Goal: Communication & Community: Answer question/provide support

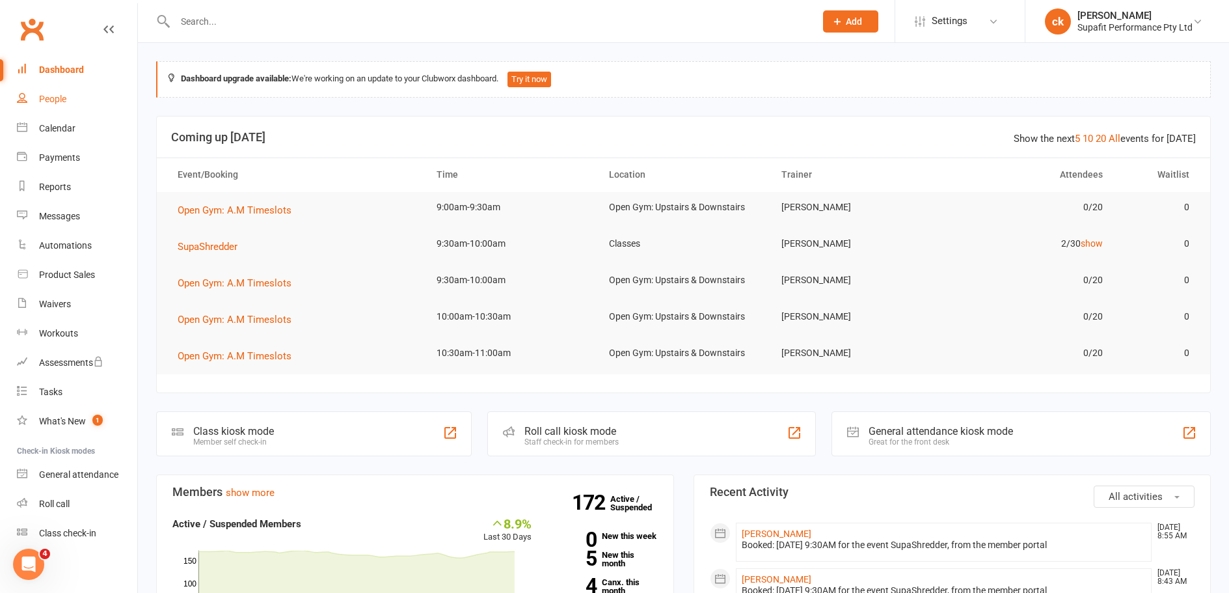
click at [54, 97] on div "People" at bounding box center [52, 99] width 27 height 10
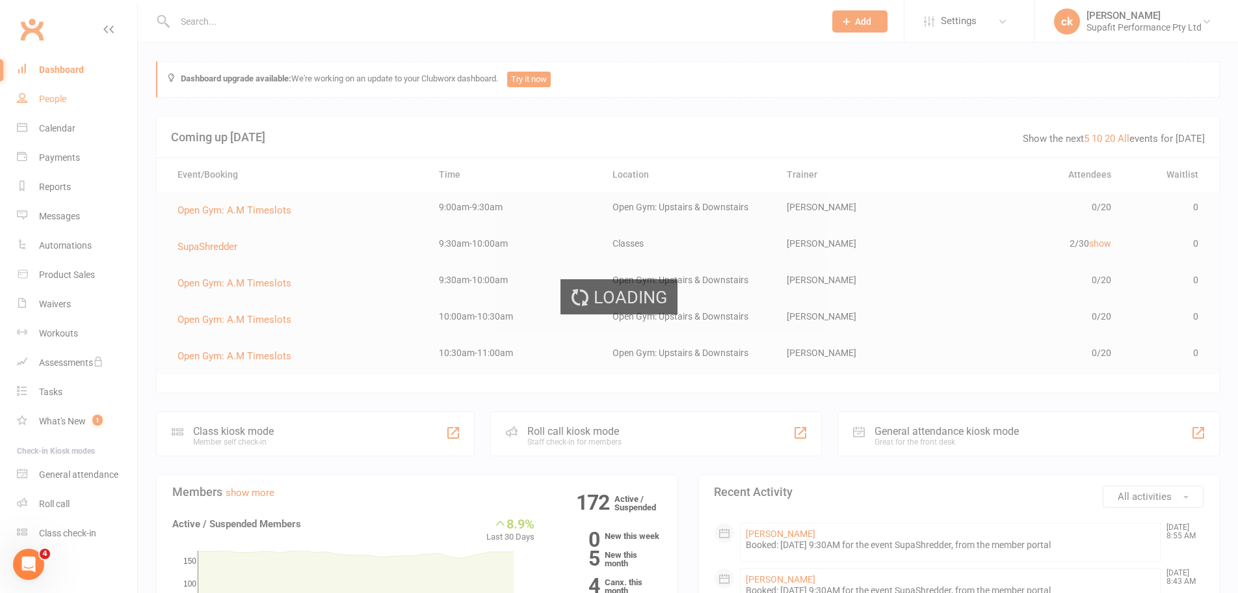
select select "100"
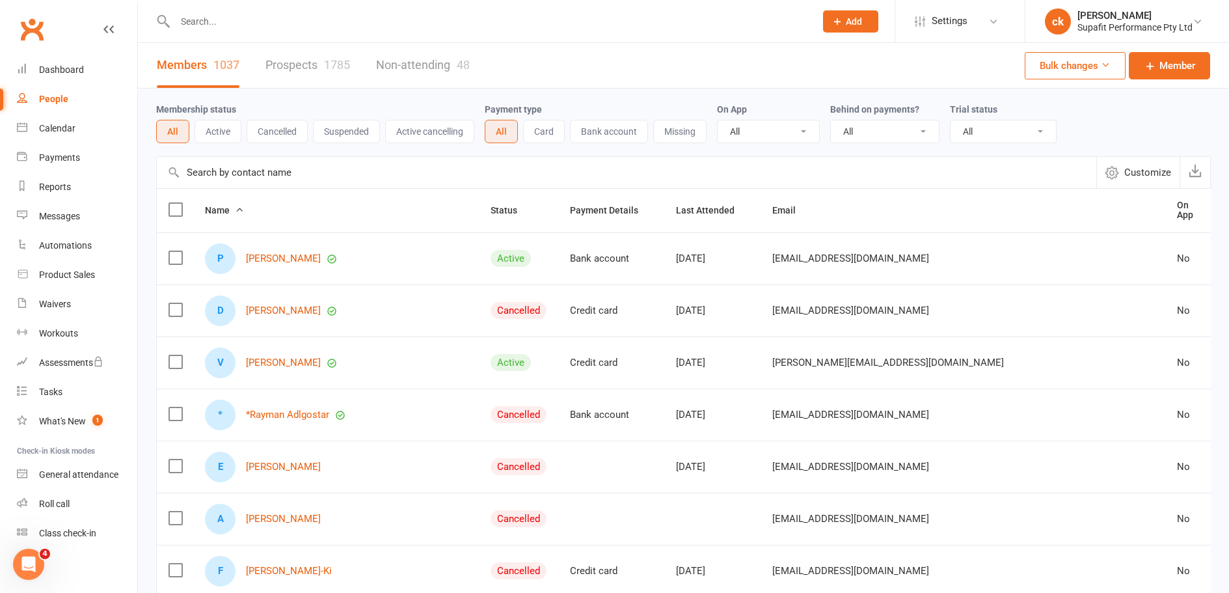
click at [313, 53] on link "Prospects 1785" at bounding box center [307, 65] width 85 height 45
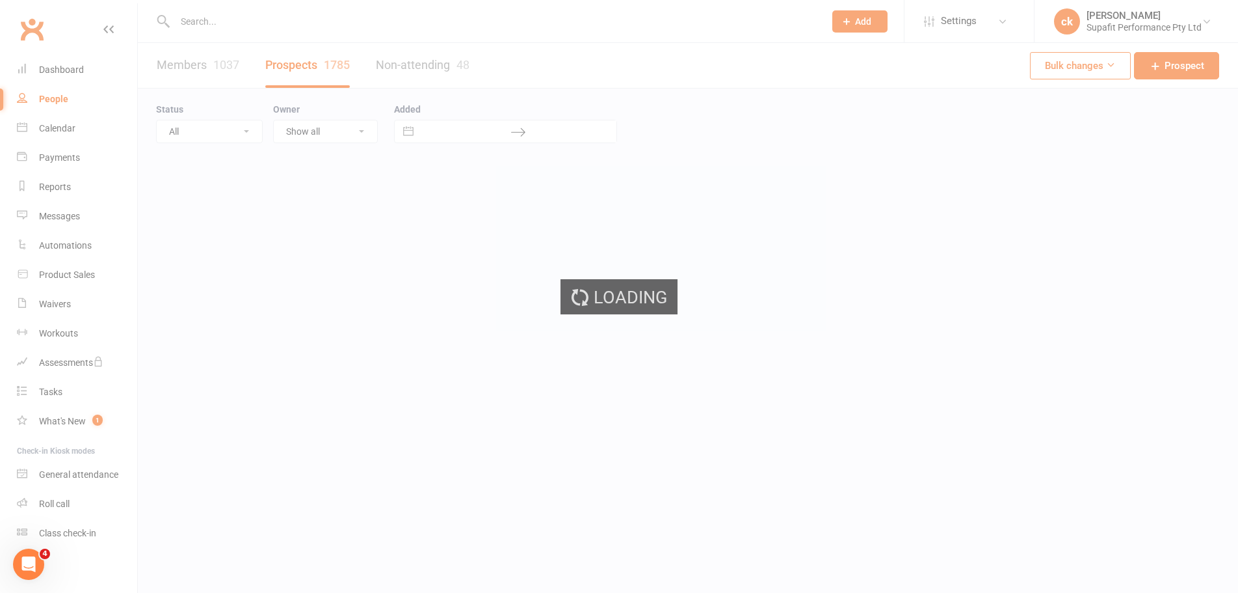
select select "100"
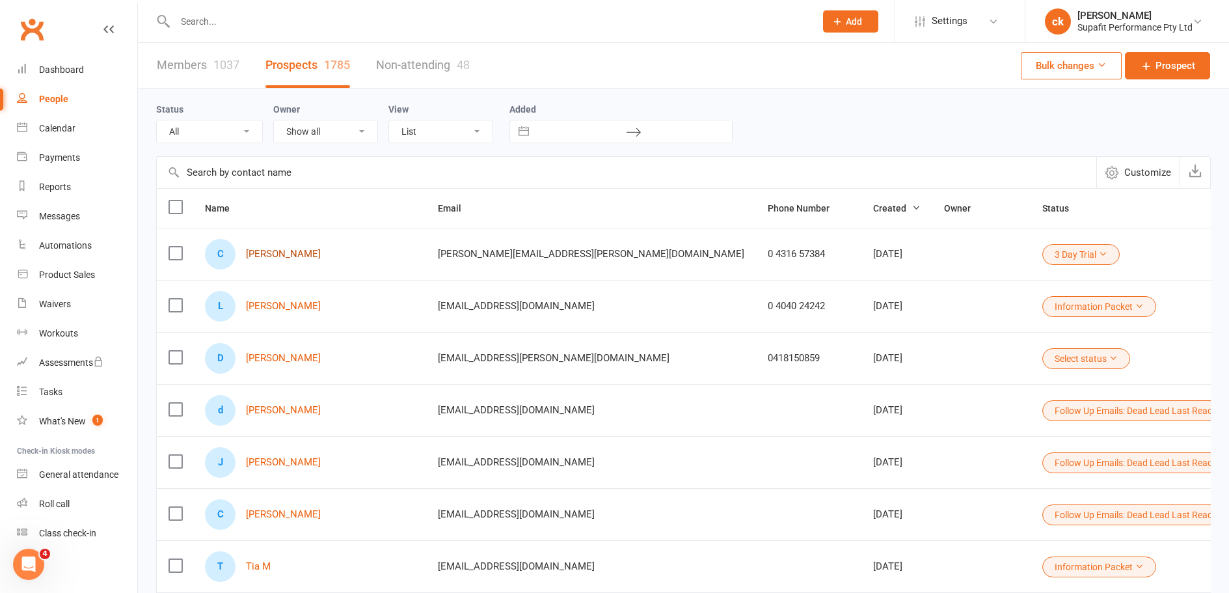
click at [302, 249] on link "[PERSON_NAME]" at bounding box center [283, 253] width 75 height 11
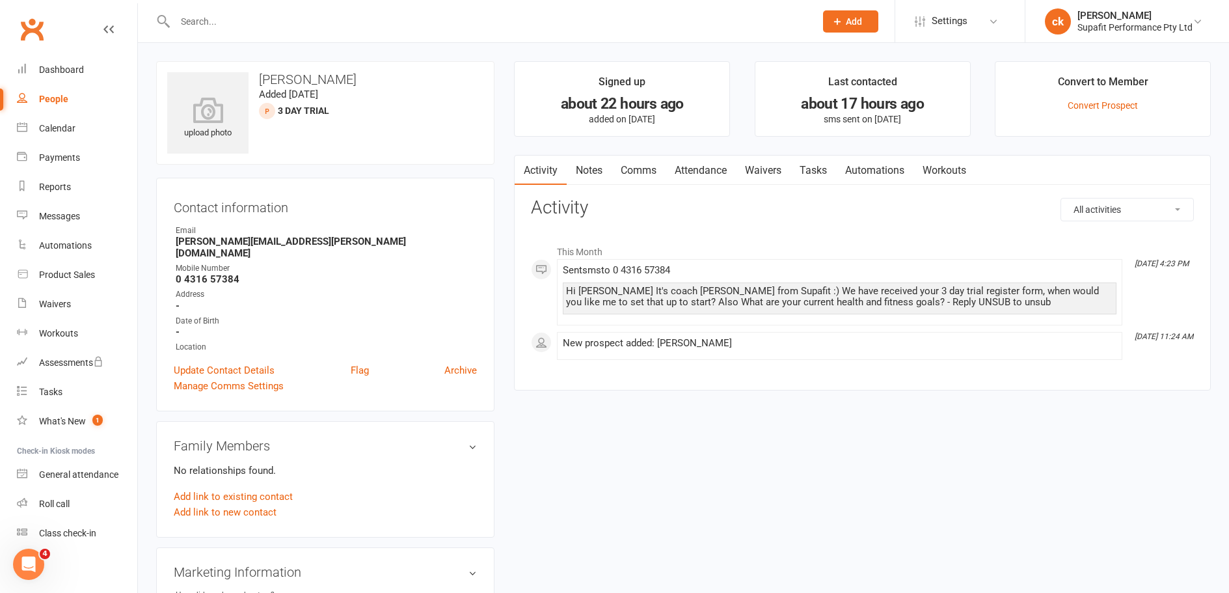
click at [631, 175] on link "Comms" at bounding box center [638, 170] width 54 height 30
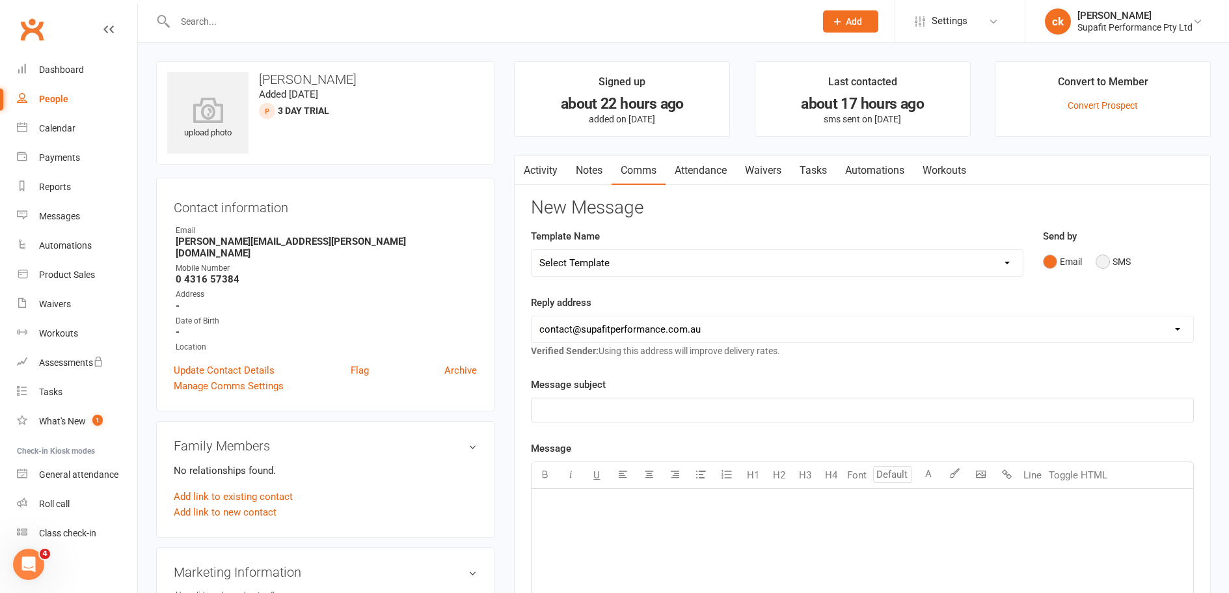
drag, startPoint x: 1113, startPoint y: 259, endPoint x: 1060, endPoint y: 295, distance: 64.6
click at [1112, 263] on button "SMS" at bounding box center [1112, 261] width 35 height 25
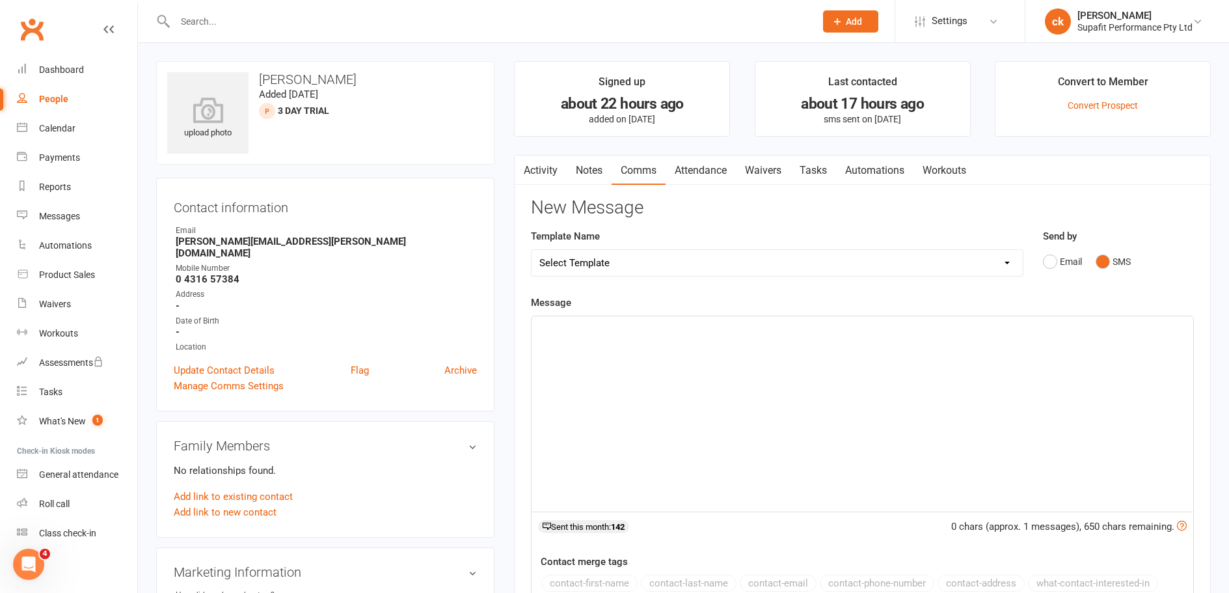
drag, startPoint x: 746, startPoint y: 324, endPoint x: 754, endPoint y: 347, distance: 24.3
click at [747, 329] on p "﻿" at bounding box center [862, 328] width 646 height 16
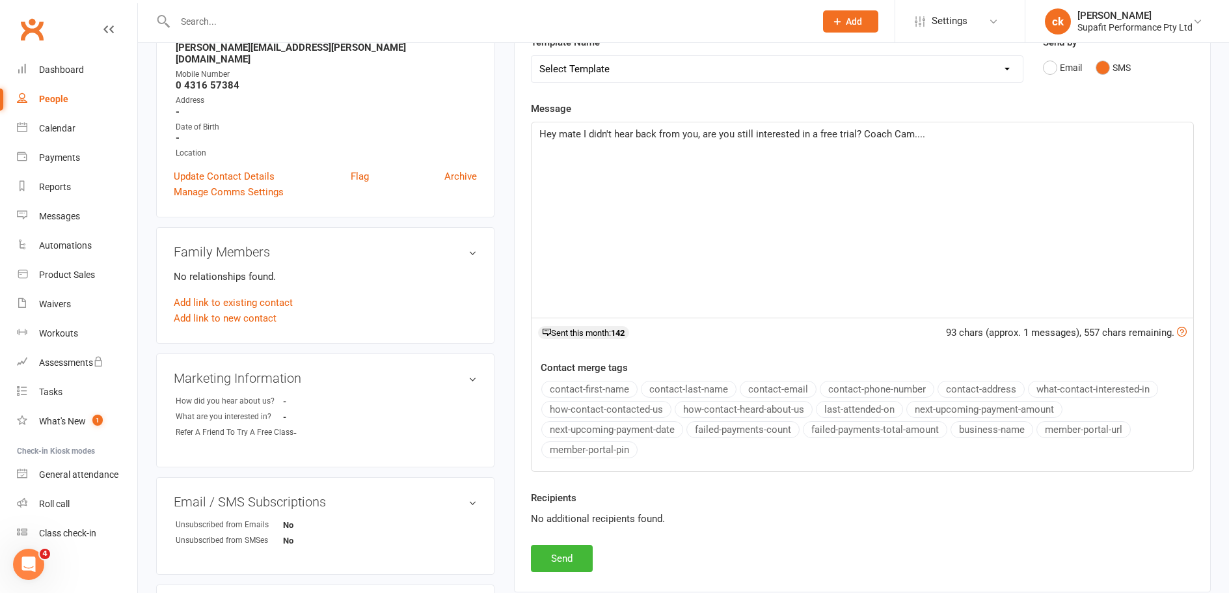
scroll to position [195, 0]
click at [577, 561] on button "Send" at bounding box center [562, 556] width 62 height 27
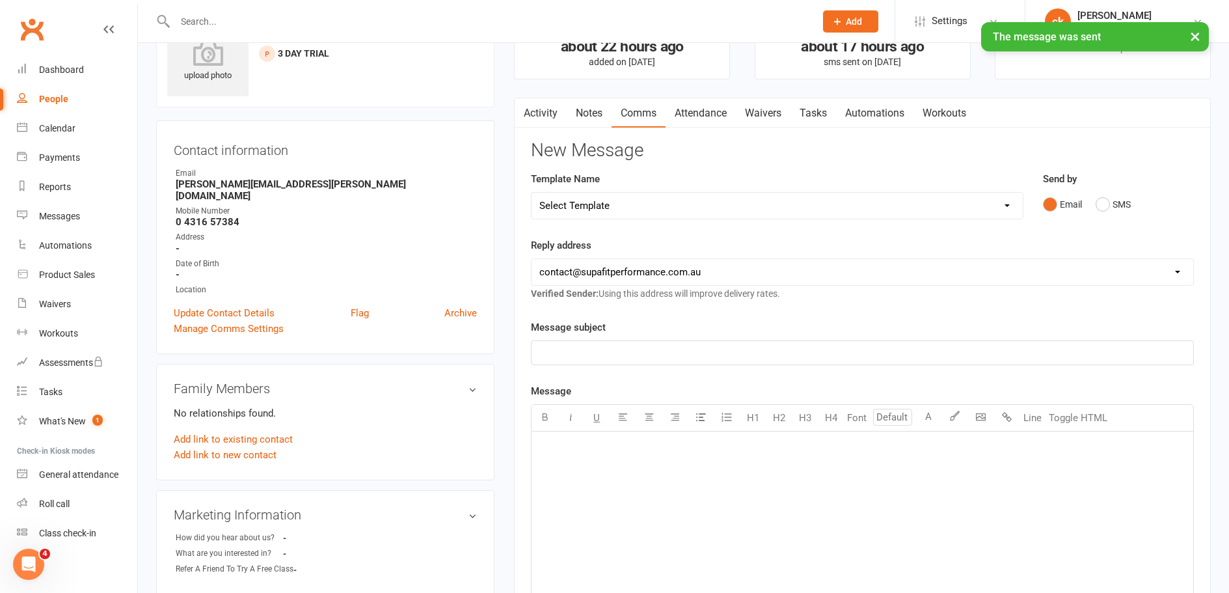
scroll to position [0, 0]
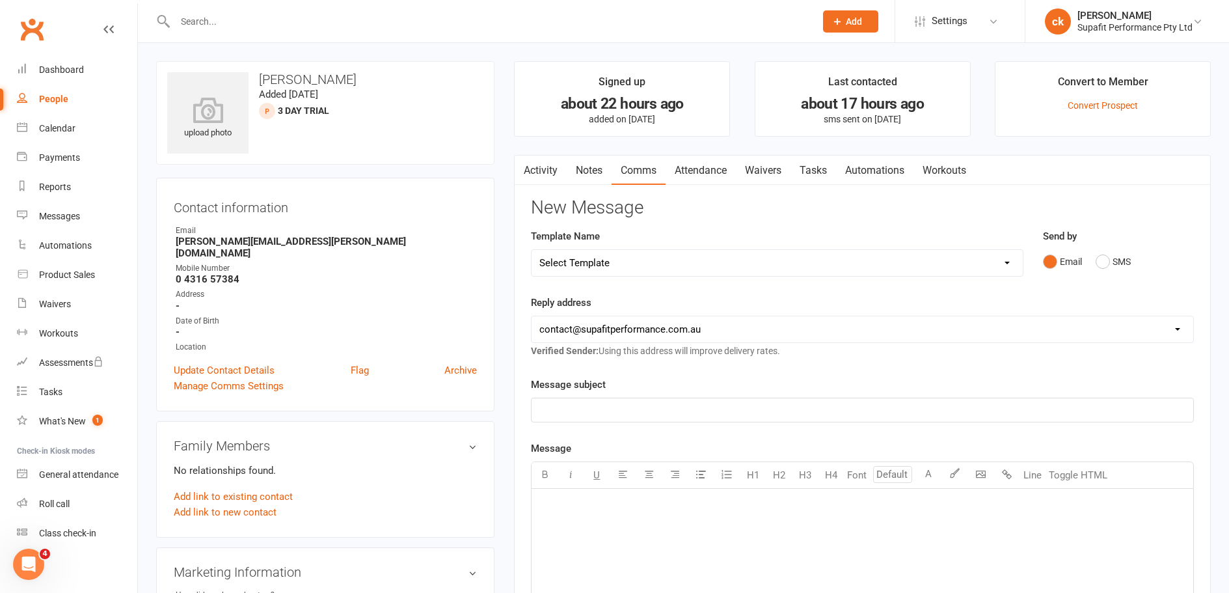
click at [71, 95] on link "People" at bounding box center [77, 99] width 120 height 29
select select "100"
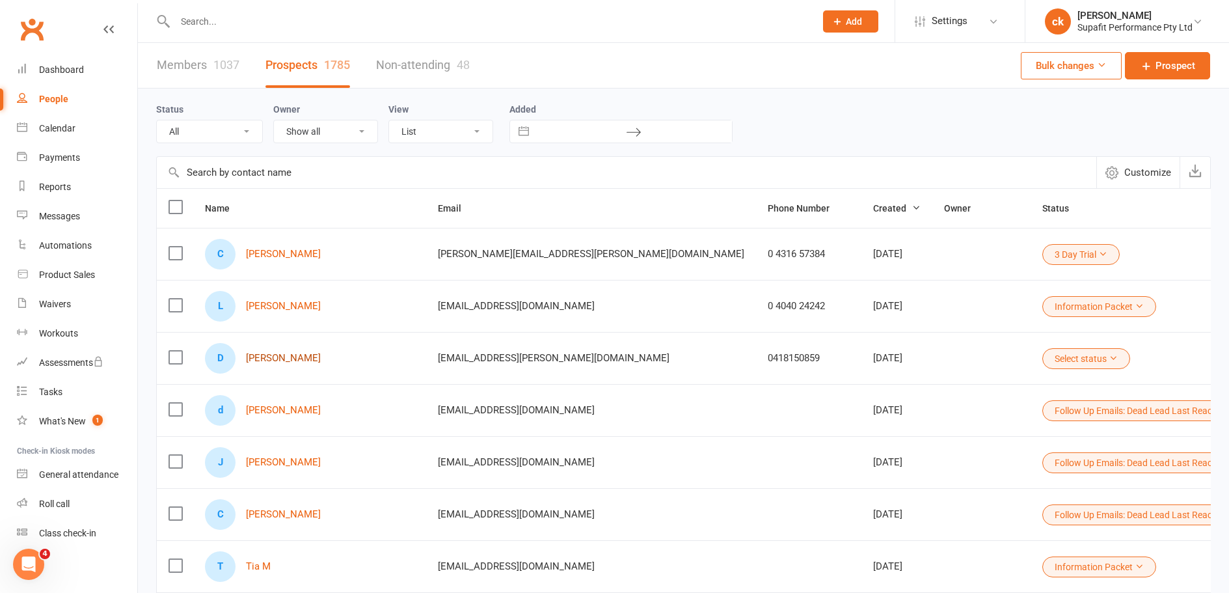
click at [298, 356] on link "[PERSON_NAME]" at bounding box center [283, 358] width 75 height 11
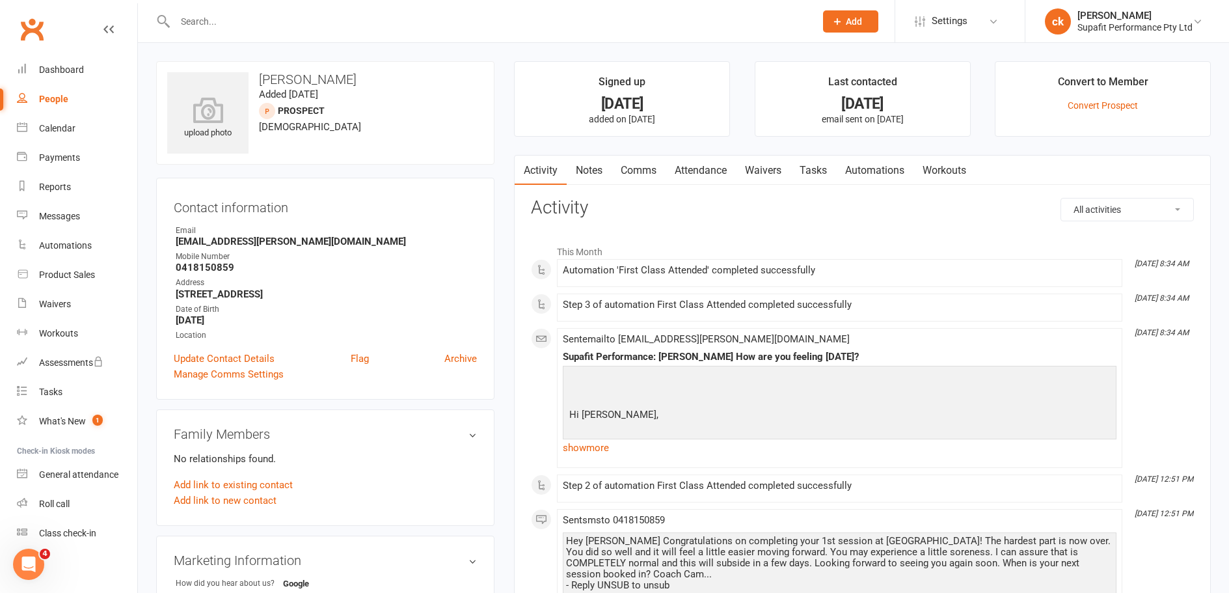
click at [635, 171] on link "Comms" at bounding box center [638, 170] width 54 height 30
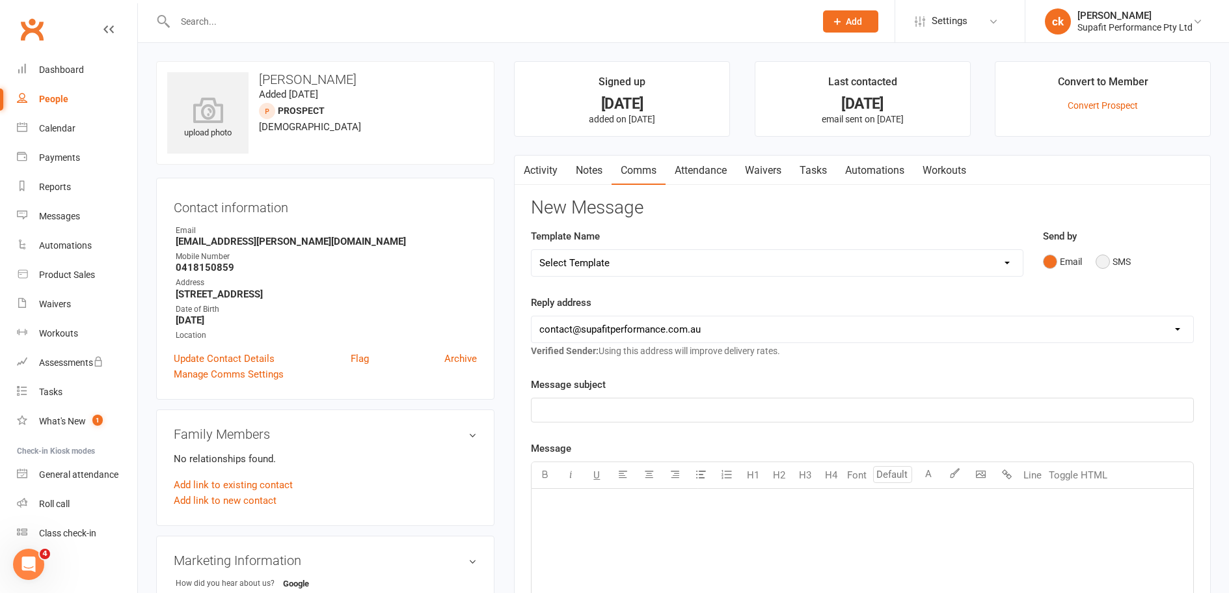
drag, startPoint x: 1101, startPoint y: 255, endPoint x: 1099, endPoint y: 279, distance: 24.1
click at [1102, 255] on button "SMS" at bounding box center [1112, 261] width 35 height 25
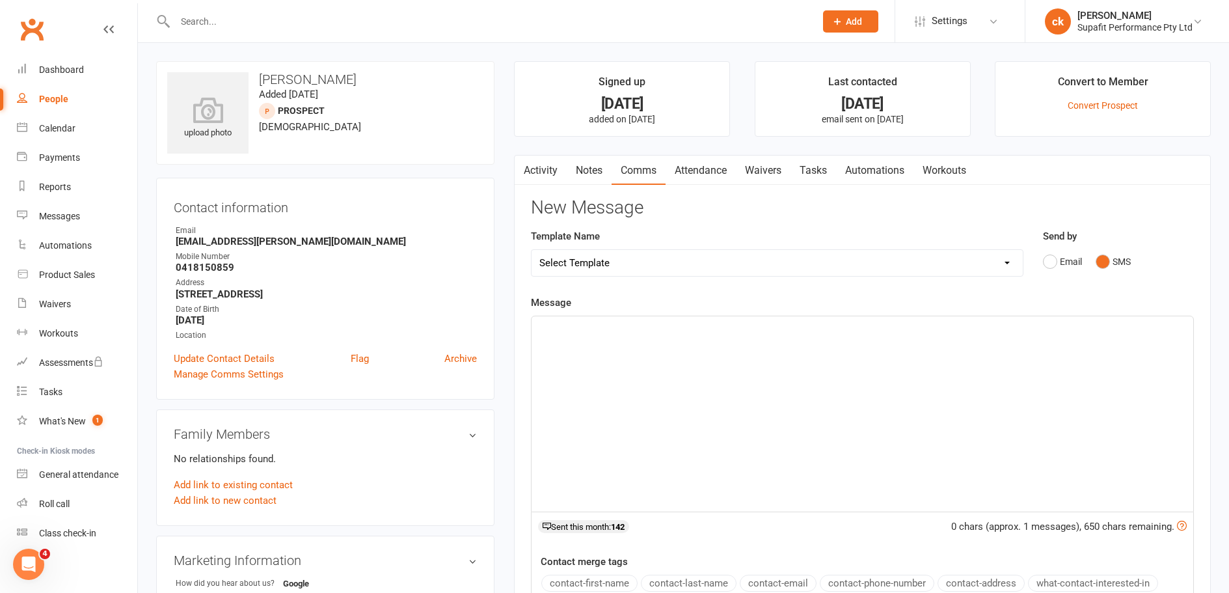
click at [615, 336] on div "﻿" at bounding box center [861, 413] width 661 height 195
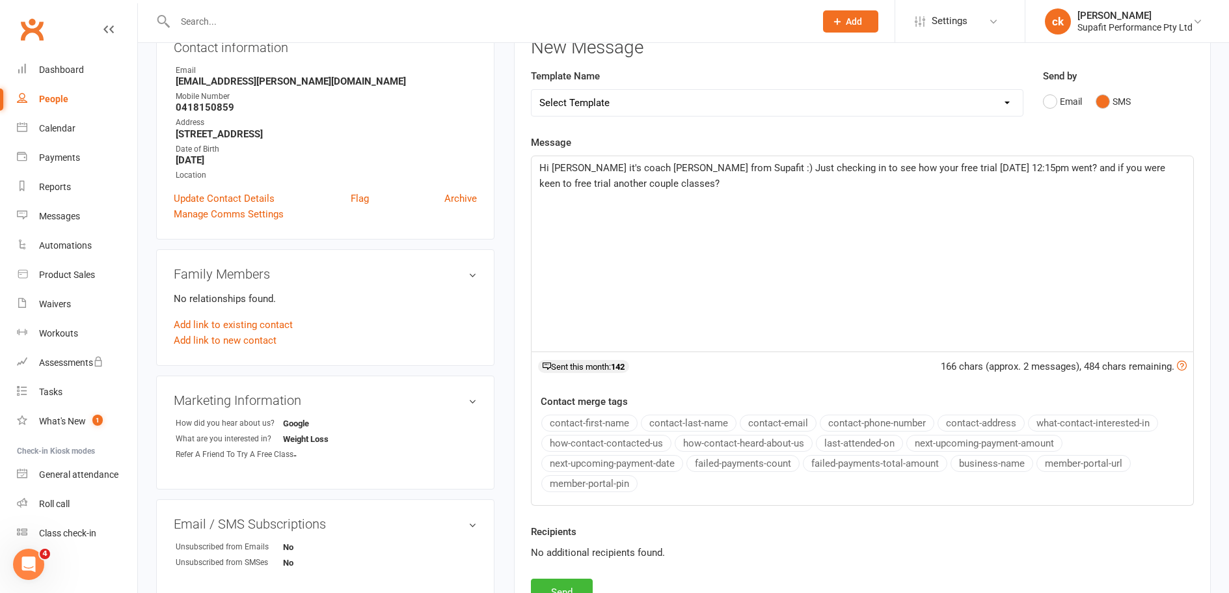
scroll to position [260, 0]
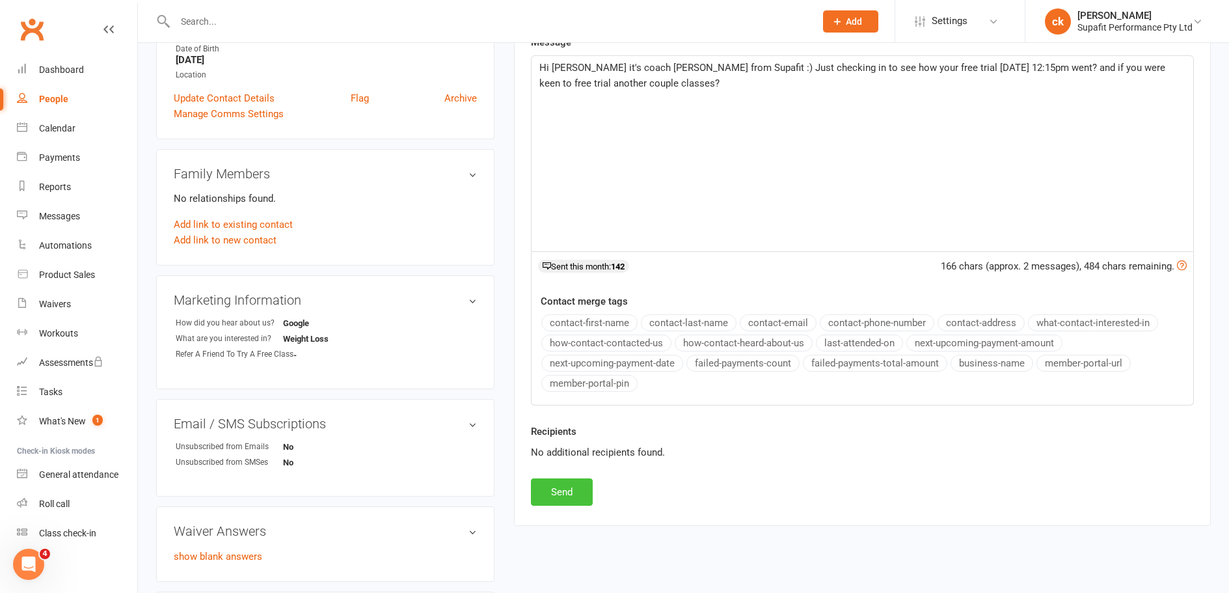
click at [563, 486] on button "Send" at bounding box center [562, 491] width 62 height 27
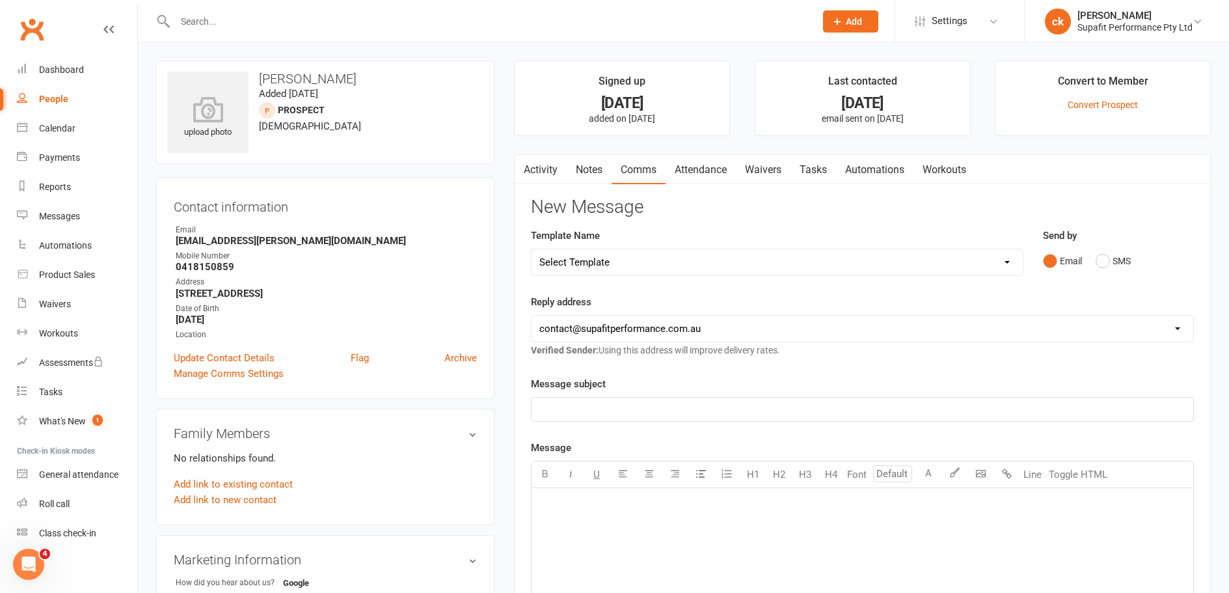
scroll to position [0, 0]
click at [59, 96] on div "People" at bounding box center [53, 99] width 29 height 10
select select "100"
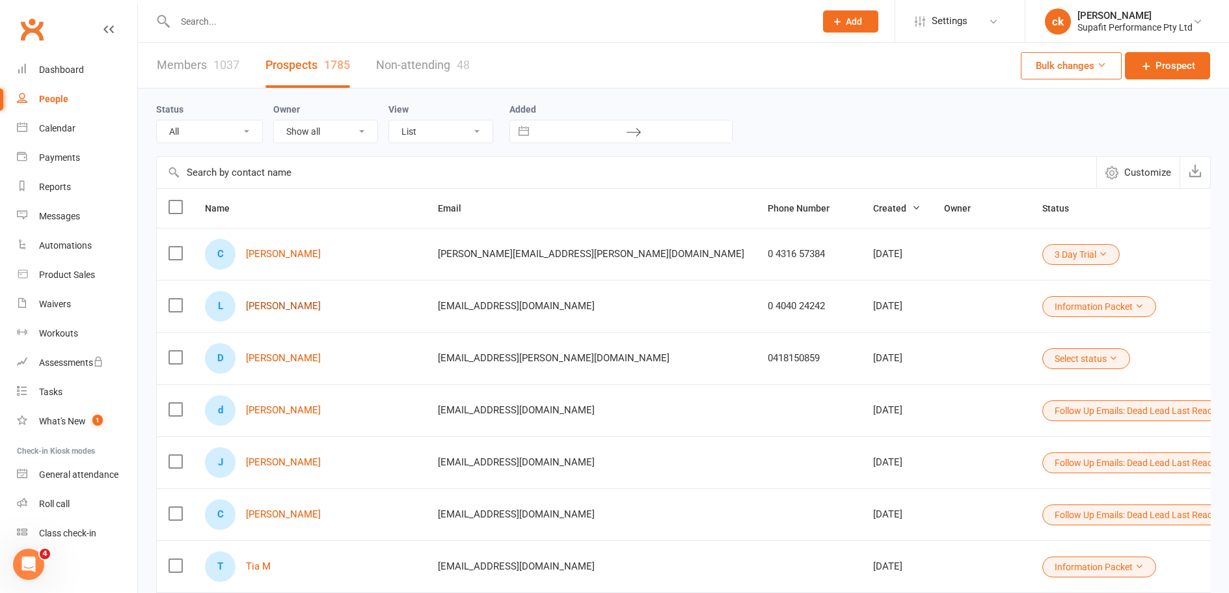
click at [289, 308] on link "[PERSON_NAME]" at bounding box center [283, 305] width 75 height 11
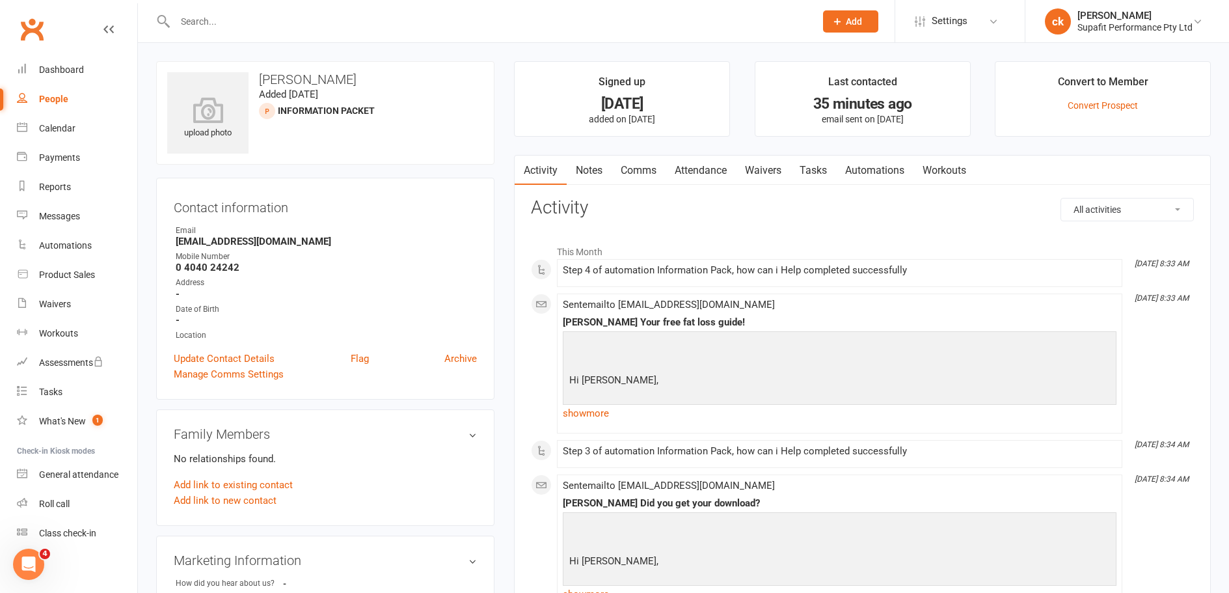
click at [641, 168] on link "Comms" at bounding box center [638, 170] width 54 height 30
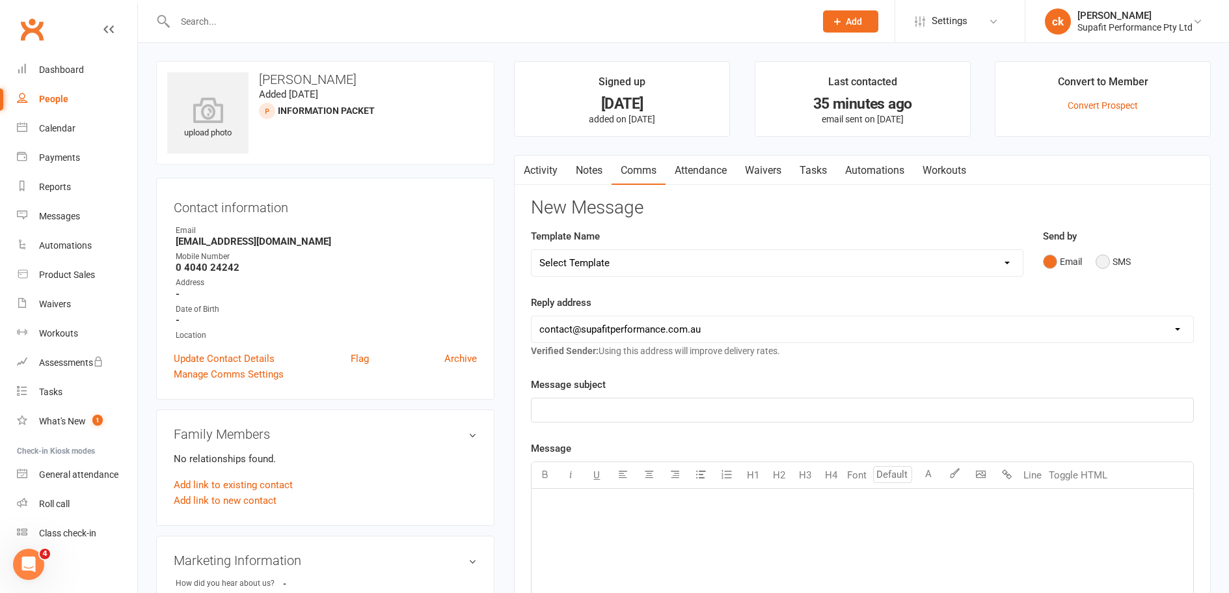
click at [1102, 267] on button "SMS" at bounding box center [1112, 261] width 35 height 25
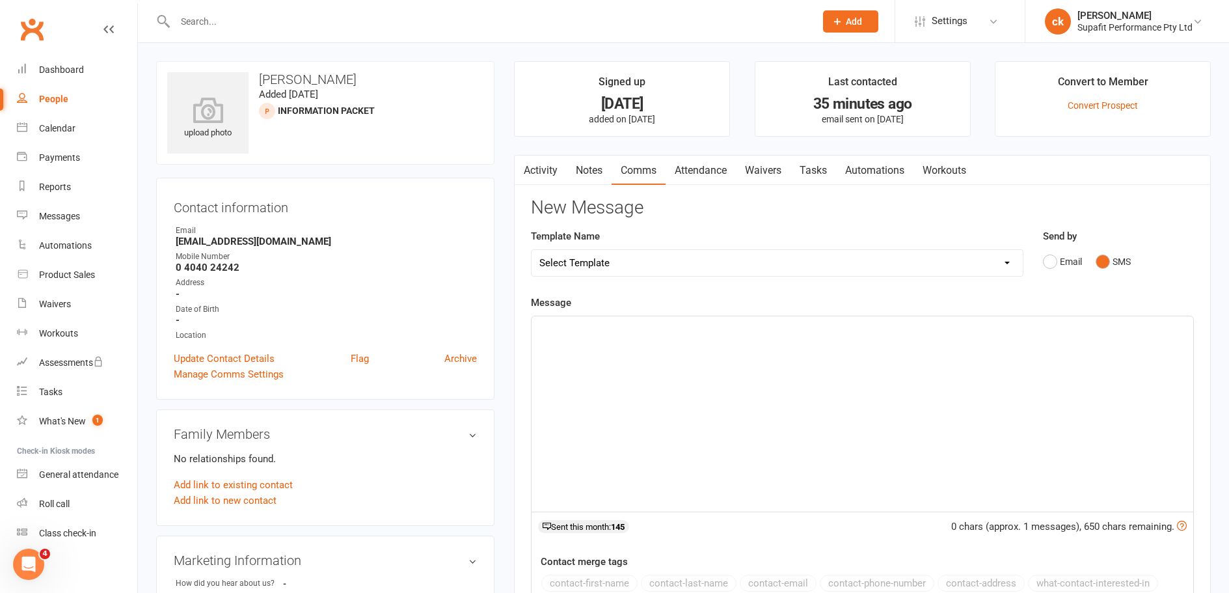
drag, startPoint x: 652, startPoint y: 308, endPoint x: 668, endPoint y: 332, distance: 28.5
click at [653, 317] on div "Message ﻿ 0 chars (approx. 1 messages), 650 chars remaining. Sent this month: 1…" at bounding box center [862, 480] width 663 height 371
click at [670, 333] on p "﻿" at bounding box center [862, 328] width 646 height 16
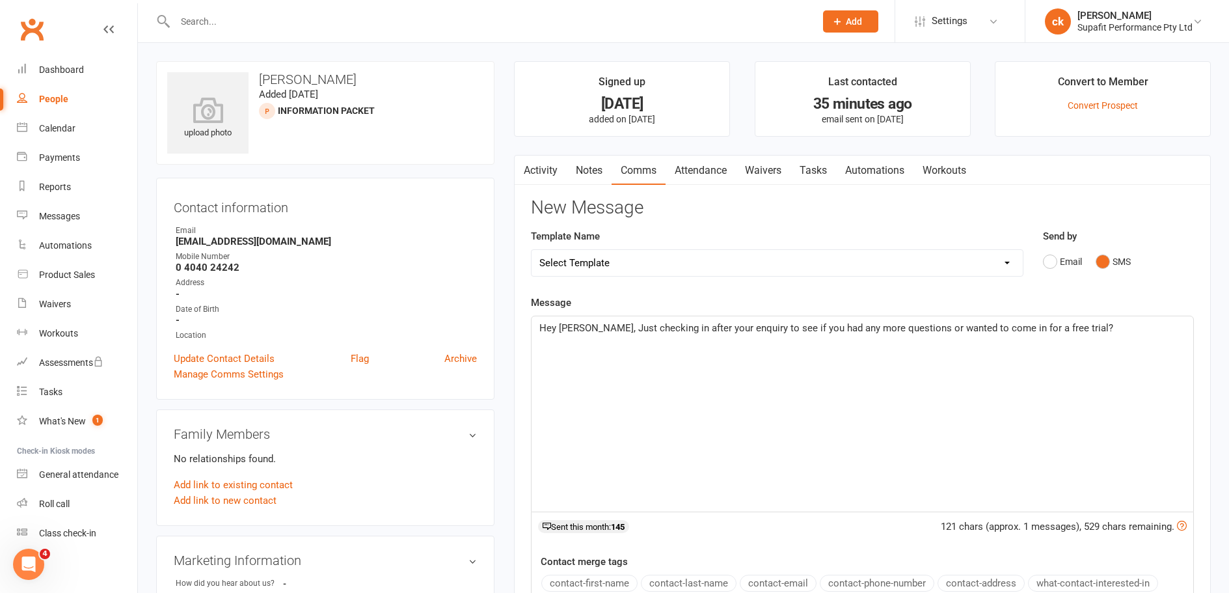
click at [582, 326] on span "Hey [PERSON_NAME], Just checking in after your enquiry to see if you had any mo…" at bounding box center [826, 328] width 574 height 12
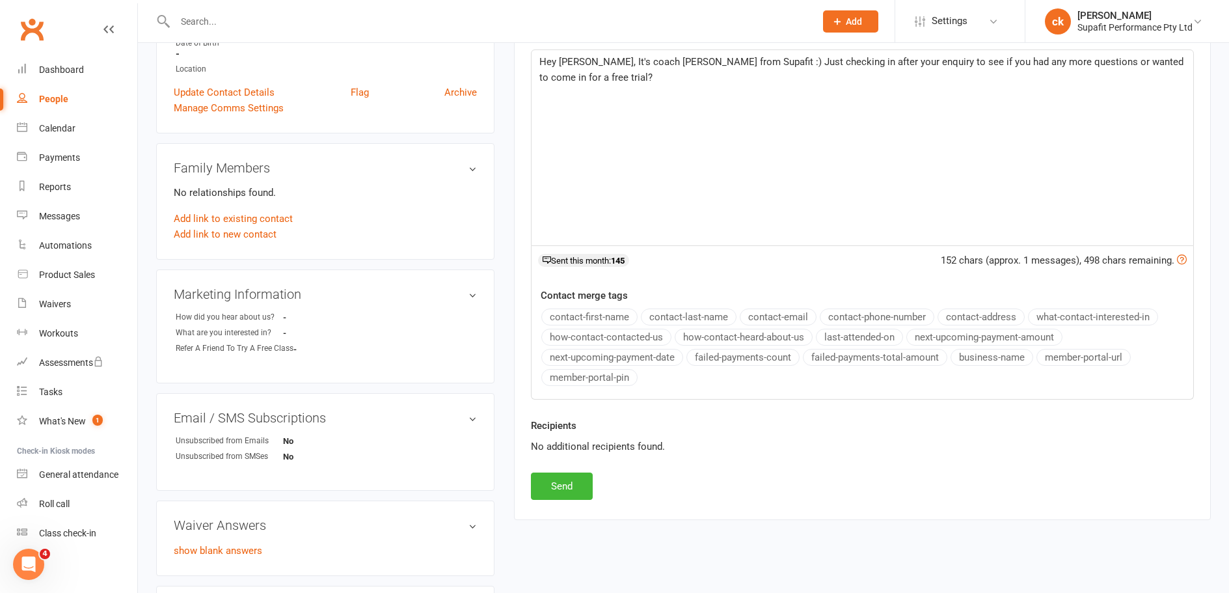
scroll to position [325, 0]
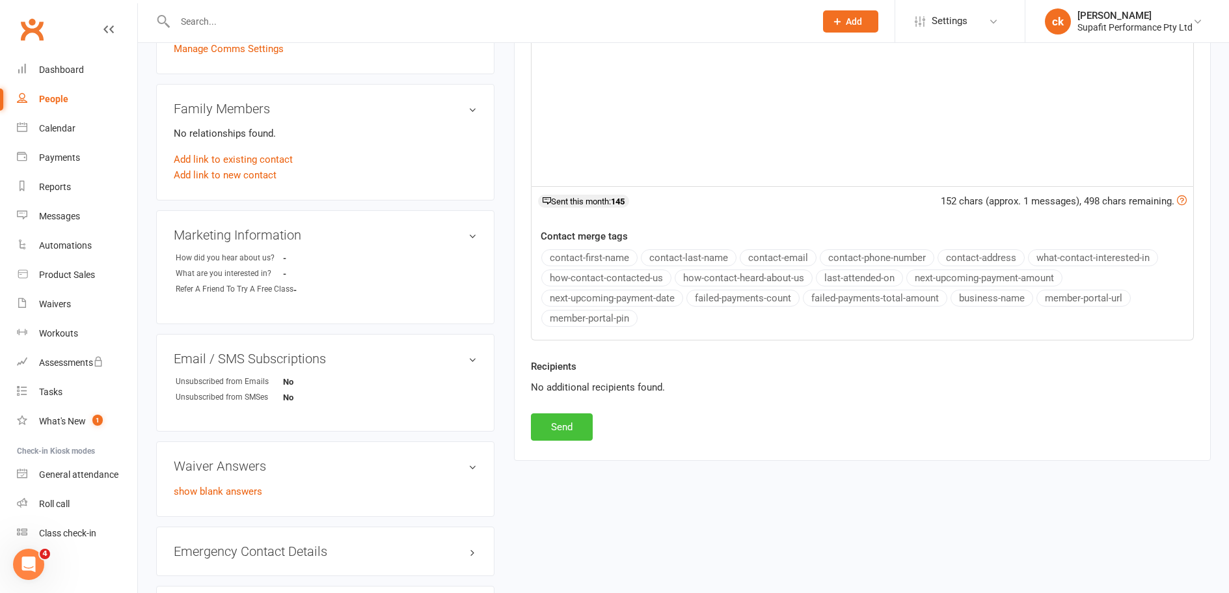
click at [563, 431] on button "Send" at bounding box center [562, 426] width 62 height 27
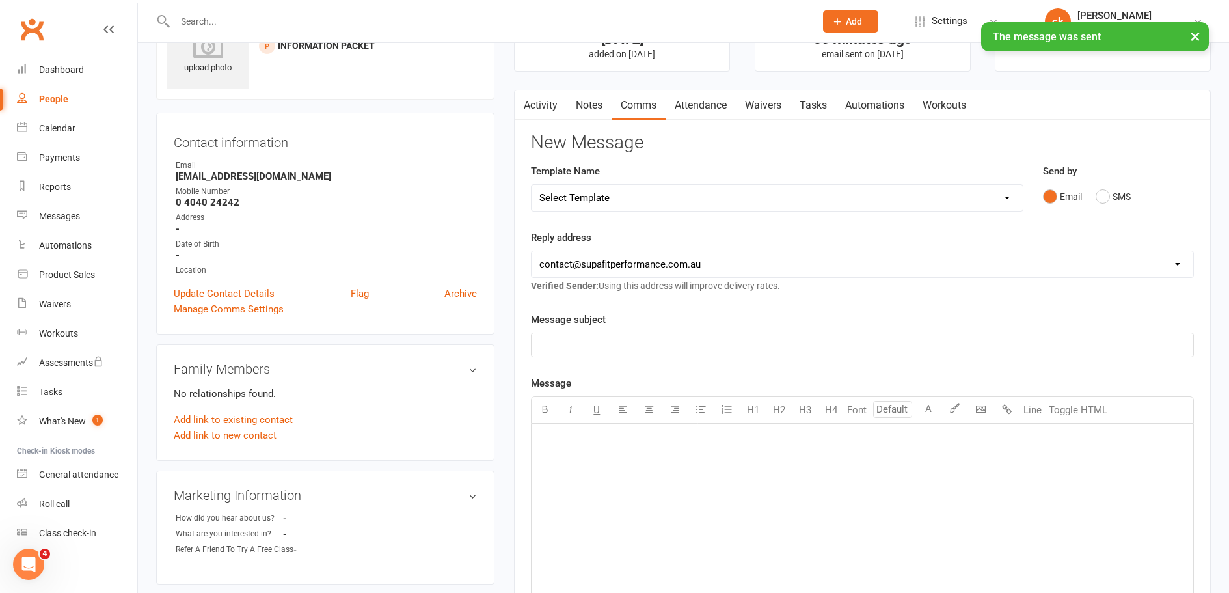
scroll to position [0, 0]
